Goal: Find specific page/section: Find specific page/section

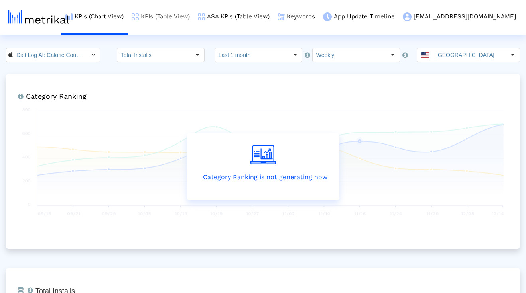
click at [175, 3] on link "KPIs (Table View)" at bounding box center [161, 16] width 66 height 33
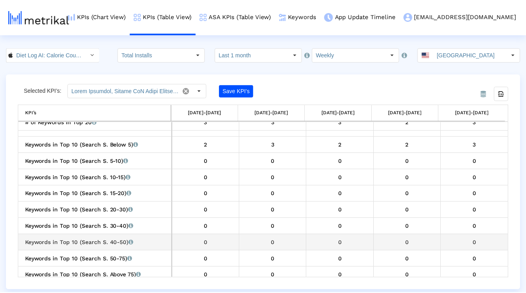
scroll to position [1135, 0]
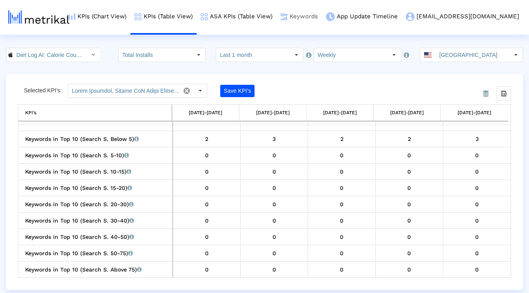
click at [322, 19] on link "Keywords" at bounding box center [298, 16] width 45 height 33
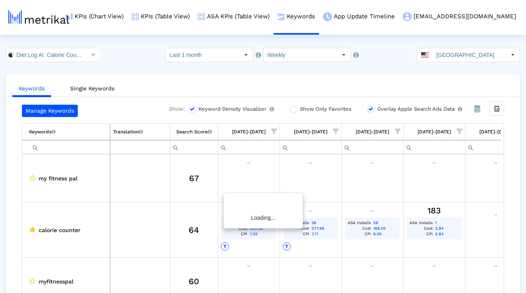
scroll to position [0, 26]
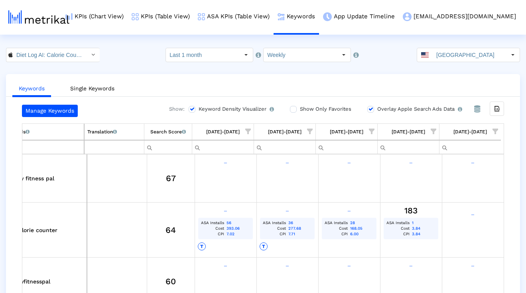
click at [493, 132] on span "Show filter options for column '09/14/25-09/20/25'" at bounding box center [495, 132] width 6 height 6
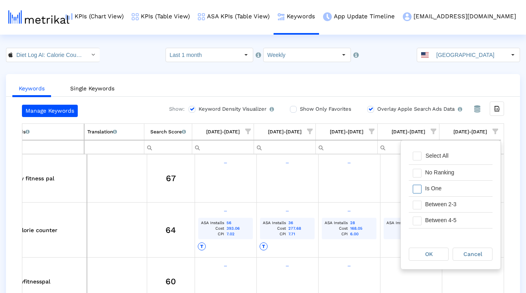
click at [437, 191] on div "Is One" at bounding box center [456, 189] width 71 height 16
click at [440, 205] on div "Between 2-3" at bounding box center [456, 205] width 71 height 16
click at [441, 224] on div "Between 4-5" at bounding box center [456, 221] width 71 height 16
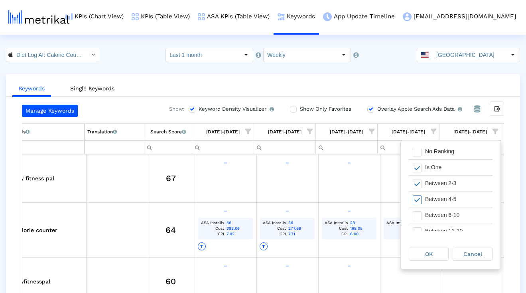
scroll to position [35, 0]
click at [444, 198] on div "Between 6-10" at bounding box center [456, 202] width 71 height 16
click at [430, 221] on div "Between 11-20" at bounding box center [456, 218] width 71 height 16
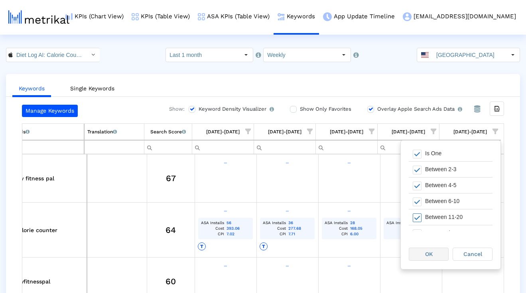
click at [428, 251] on span "OK" at bounding box center [429, 254] width 8 height 6
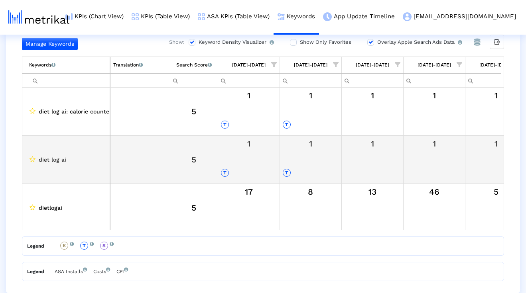
scroll to position [0, 0]
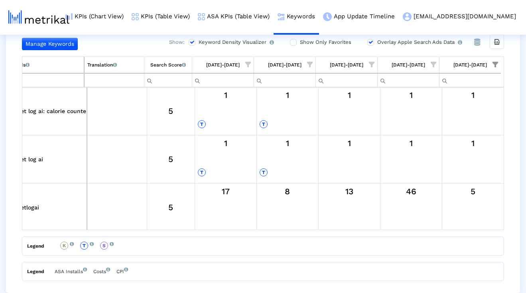
click at [498, 67] on span "Show filter options for column '09/14/25-09/20/25'" at bounding box center [495, 65] width 6 height 6
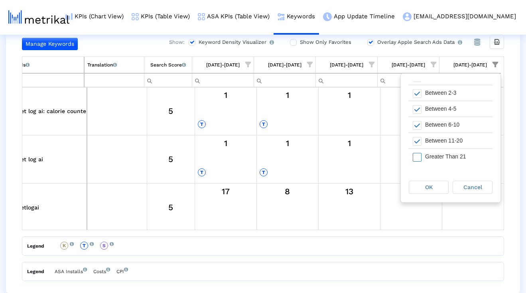
click at [438, 161] on div "Greater Than 21" at bounding box center [456, 157] width 71 height 16
click at [432, 190] on div "OK" at bounding box center [428, 187] width 39 height 12
